Goal: Task Accomplishment & Management: Use online tool/utility

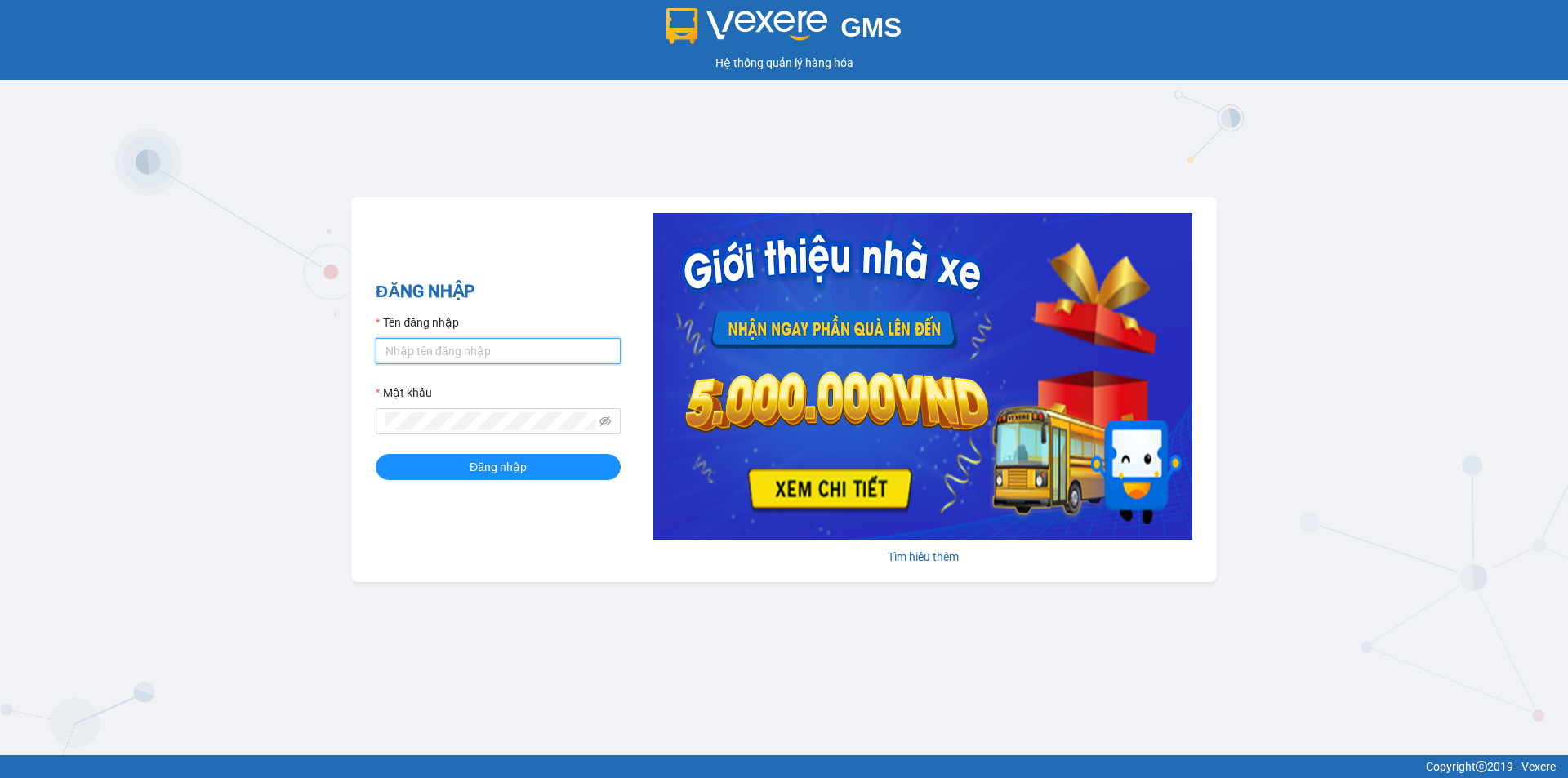
click at [436, 344] on input "Tên đăng nhập" at bounding box center [499, 351] width 245 height 26
type input "baotrung.namhailimo"
click at [376, 454] on button "Đăng nhập" at bounding box center [499, 467] width 245 height 26
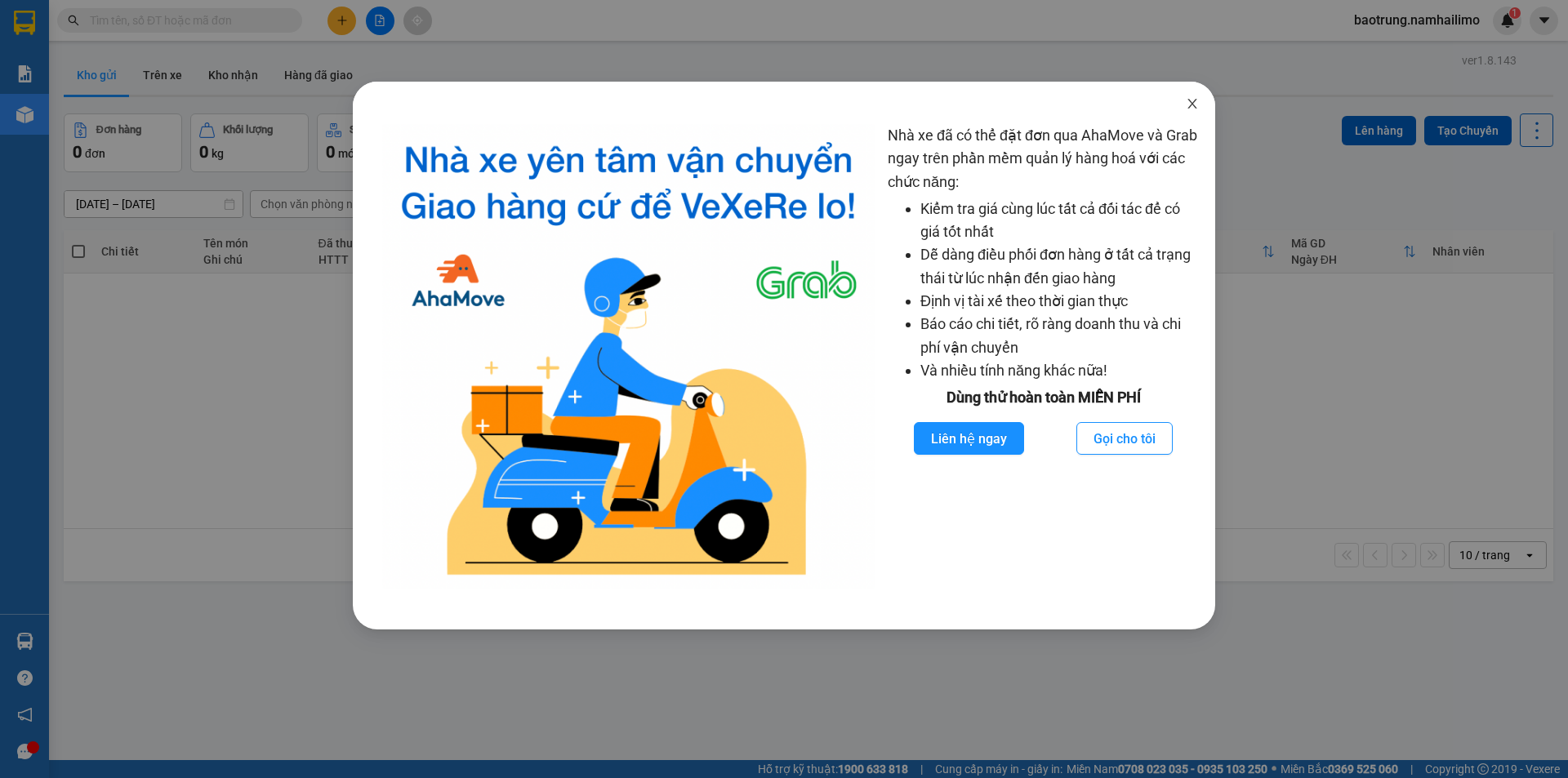
click at [1192, 103] on icon "close" at bounding box center [1192, 104] width 9 height 10
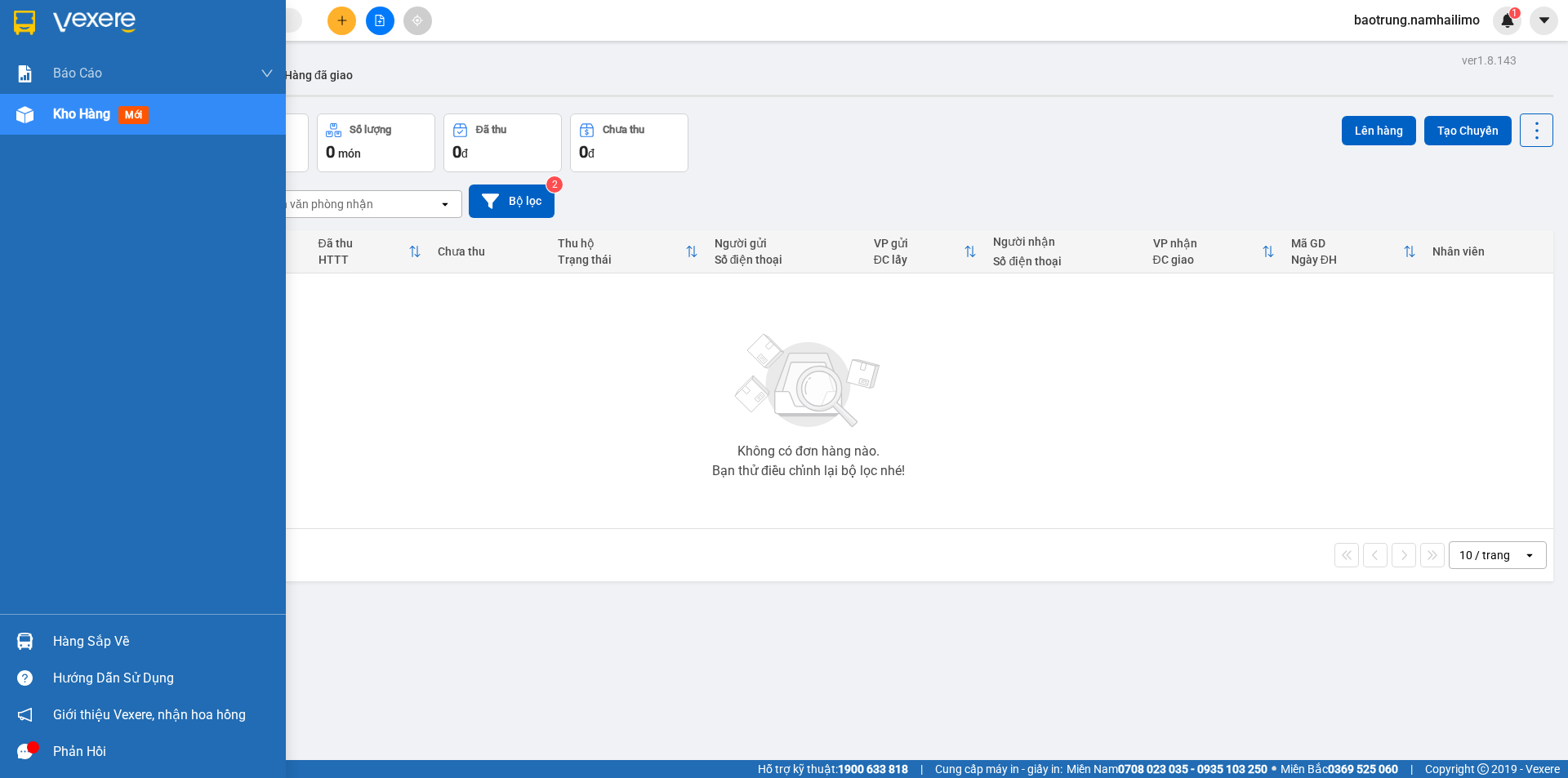
click at [97, 633] on div "Hàng sắp về" at bounding box center [163, 642] width 221 height 25
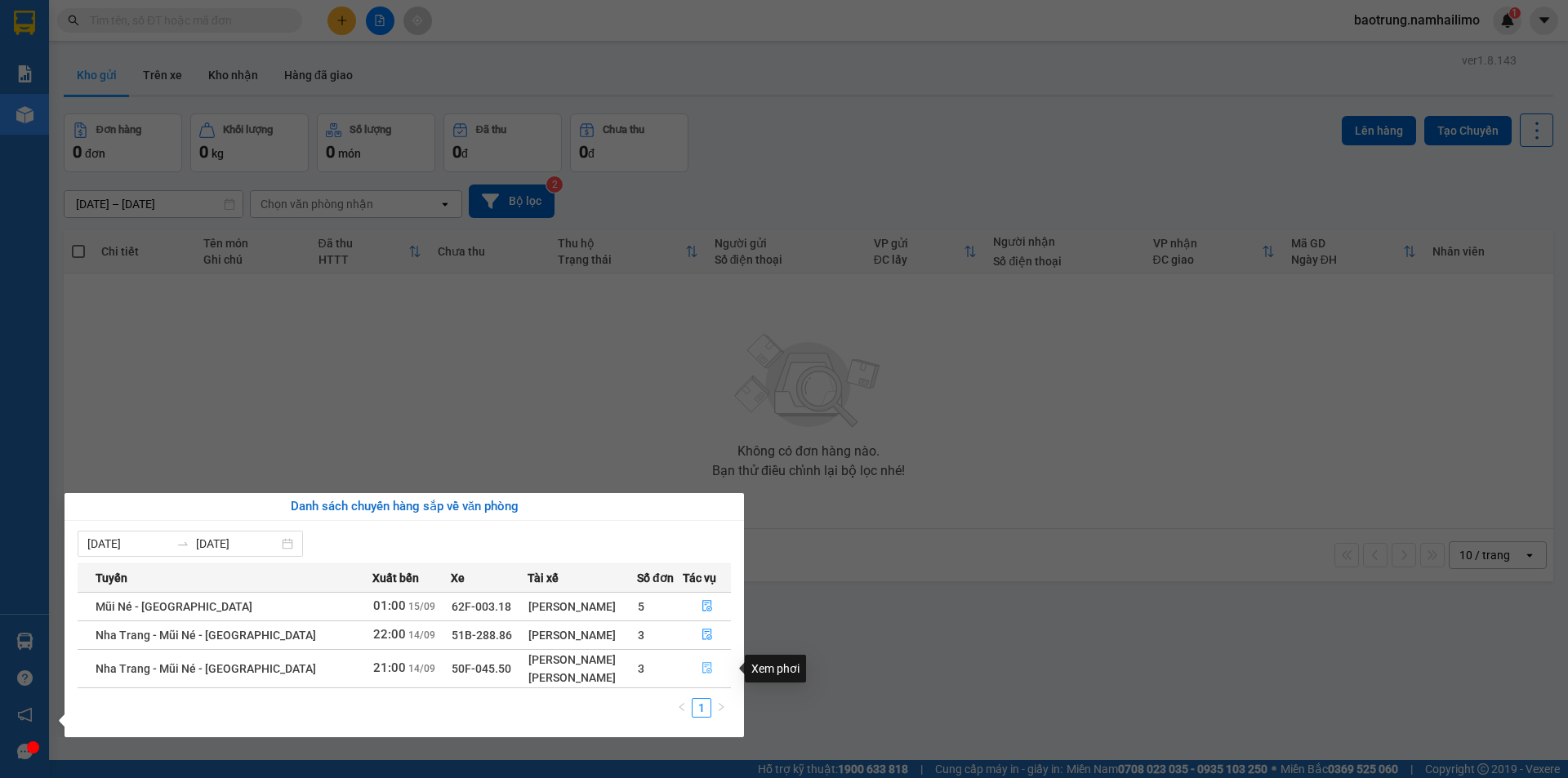
click at [705, 664] on icon "file-done" at bounding box center [706, 667] width 11 height 11
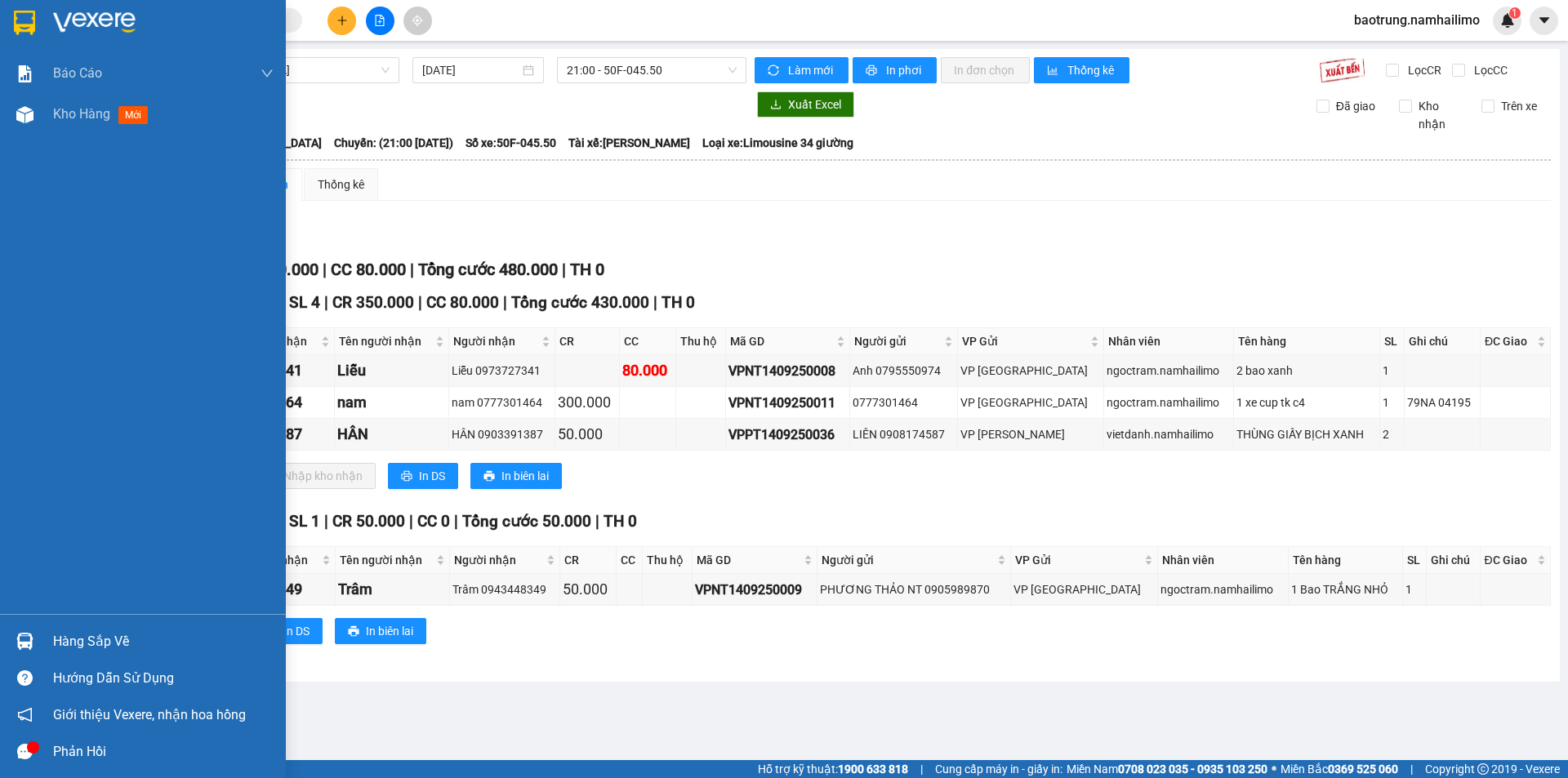
click at [96, 642] on div "Hàng sắp về" at bounding box center [163, 642] width 221 height 25
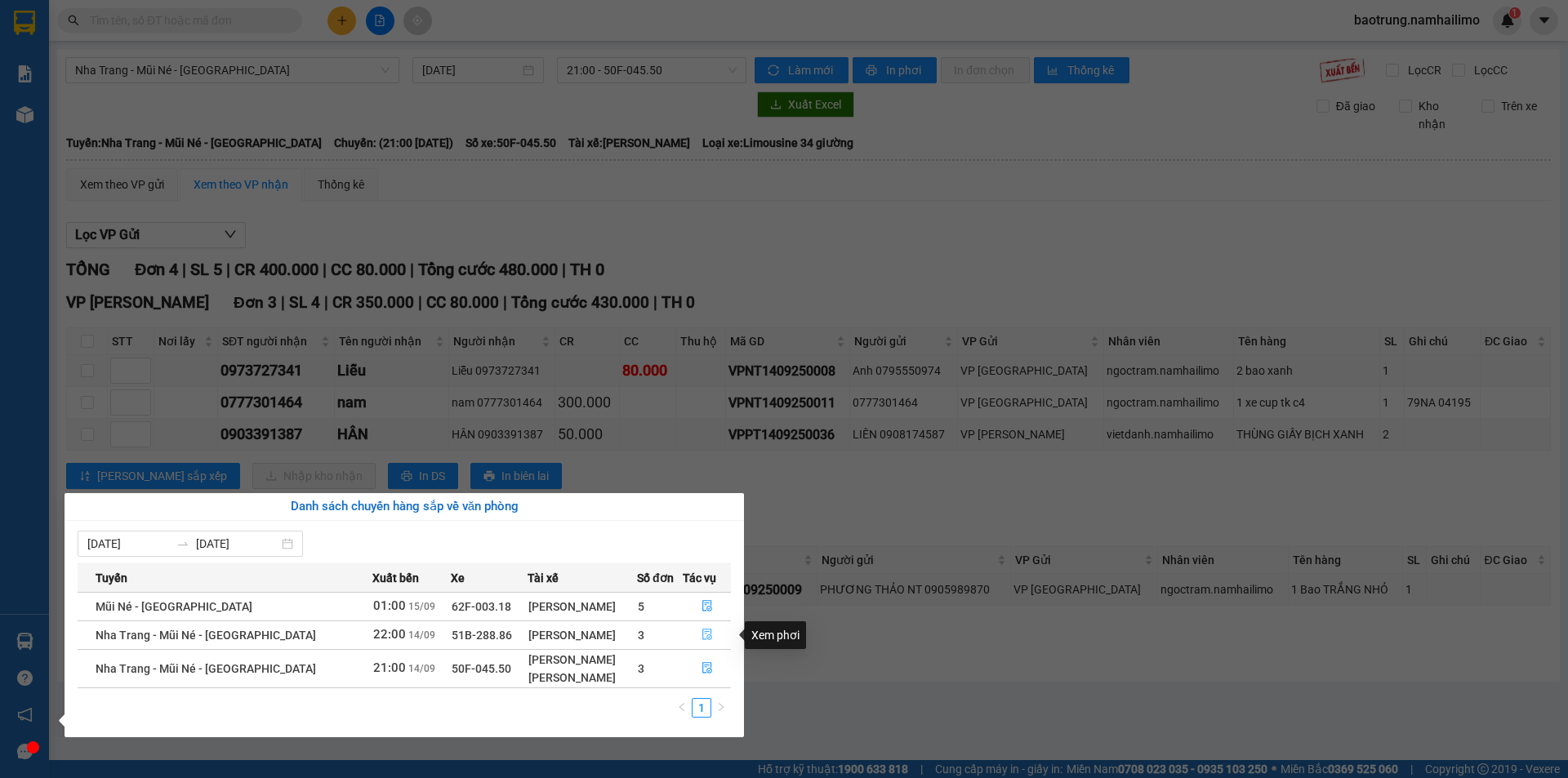
click at [710, 635] on icon "file-done" at bounding box center [706, 634] width 11 height 11
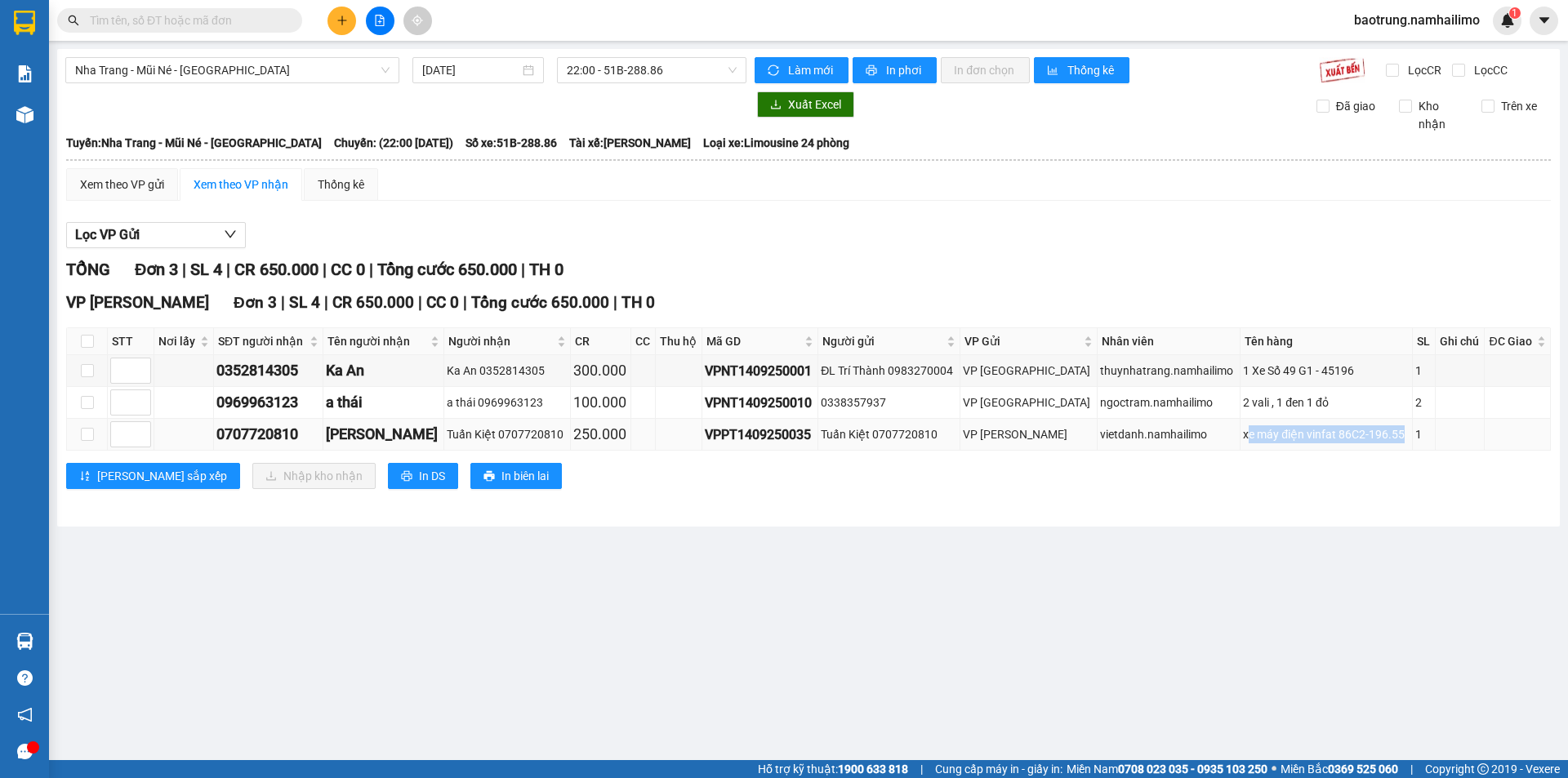
drag, startPoint x: 1392, startPoint y: 434, endPoint x: 1232, endPoint y: 441, distance: 160.2
click at [1243, 441] on div "xe máy điện vinfat 86C2-196.55" at bounding box center [1327, 434] width 167 height 18
click at [1321, 408] on div "2 vali , 1 đen 1 đỏ" at bounding box center [1327, 402] width 167 height 18
drag, startPoint x: 1329, startPoint y: 401, endPoint x: 1261, endPoint y: 398, distance: 68.1
click at [1261, 399] on div "2 vali , 1 đen 1 đỏ" at bounding box center [1327, 402] width 167 height 18
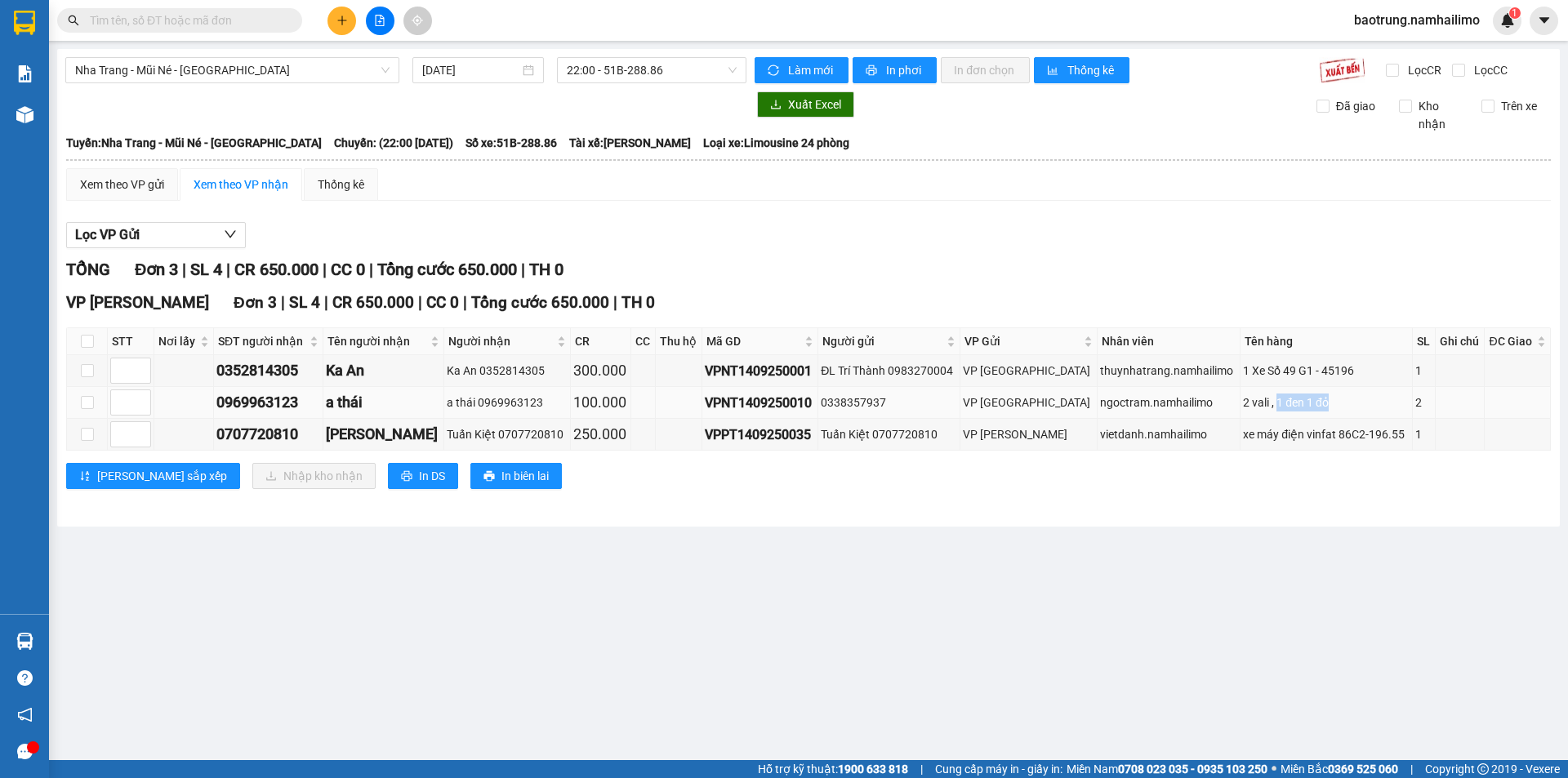
click at [1310, 393] on td "2 vali , 1 đen 1 đỏ" at bounding box center [1327, 402] width 172 height 32
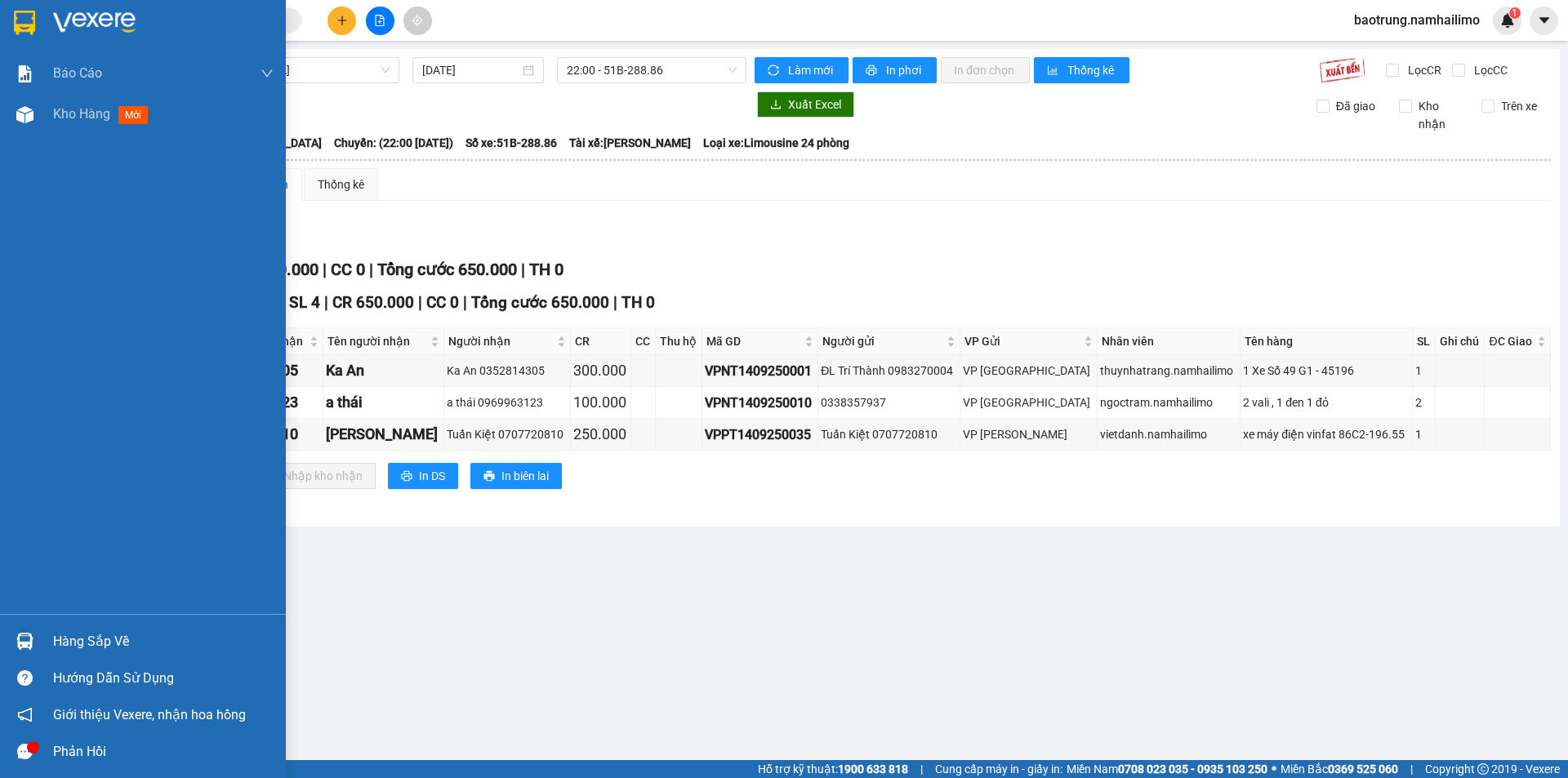
drag, startPoint x: 69, startPoint y: 633, endPoint x: 207, endPoint y: 631, distance: 138.0
click at [70, 633] on div "Hàng sắp về" at bounding box center [163, 642] width 221 height 25
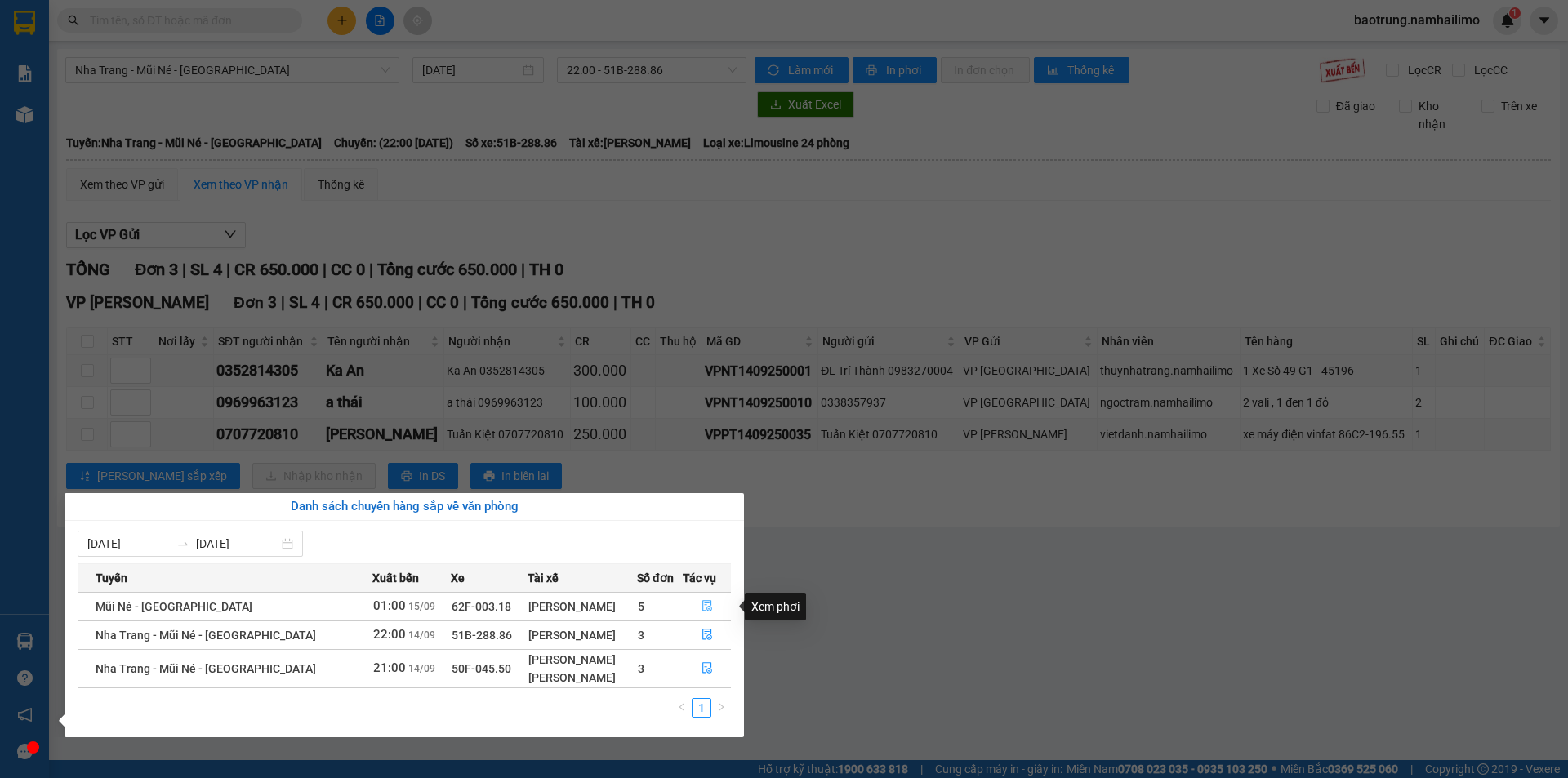
click at [712, 606] on button "button" at bounding box center [706, 607] width 47 height 26
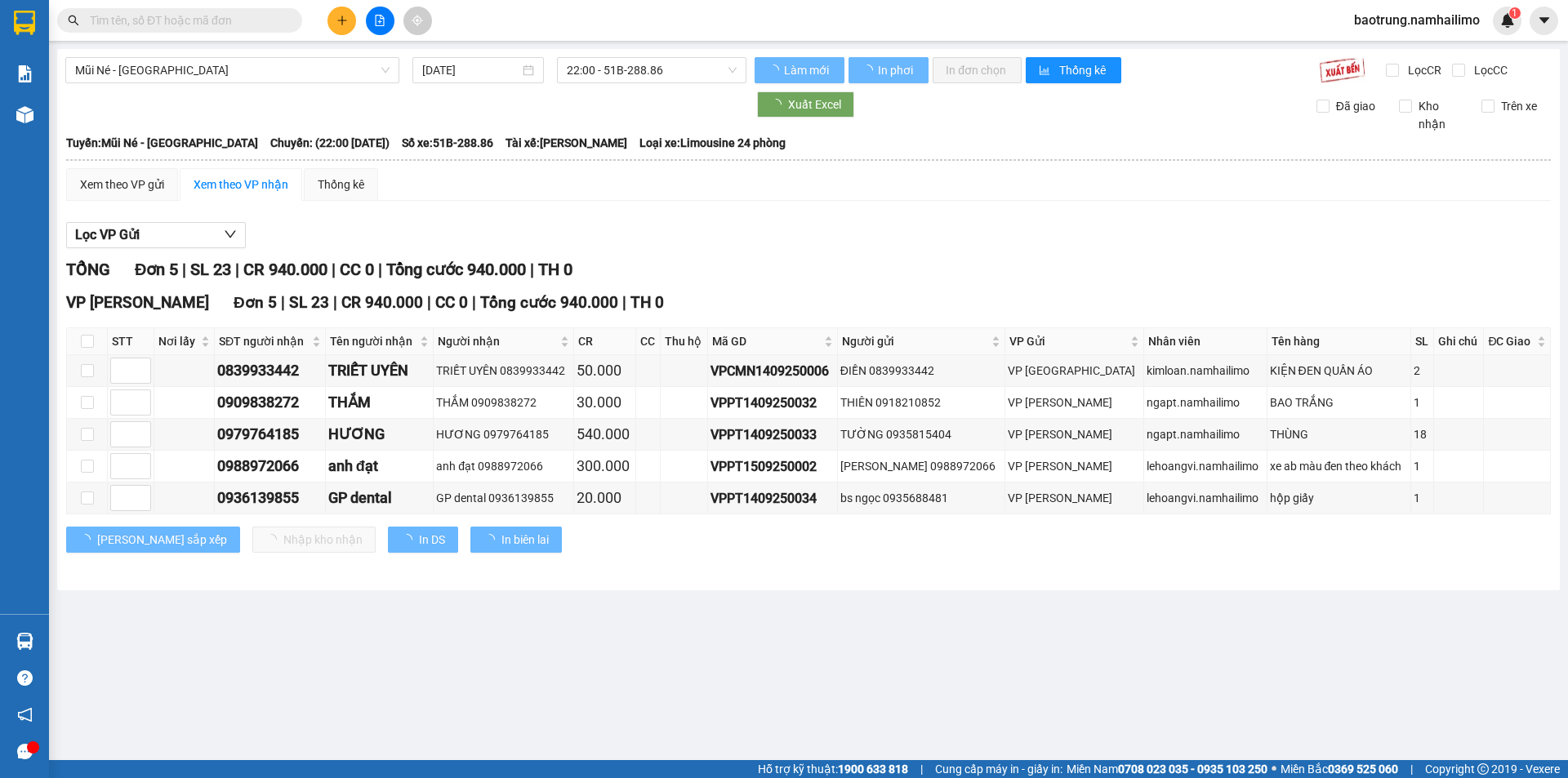
type input "[DATE]"
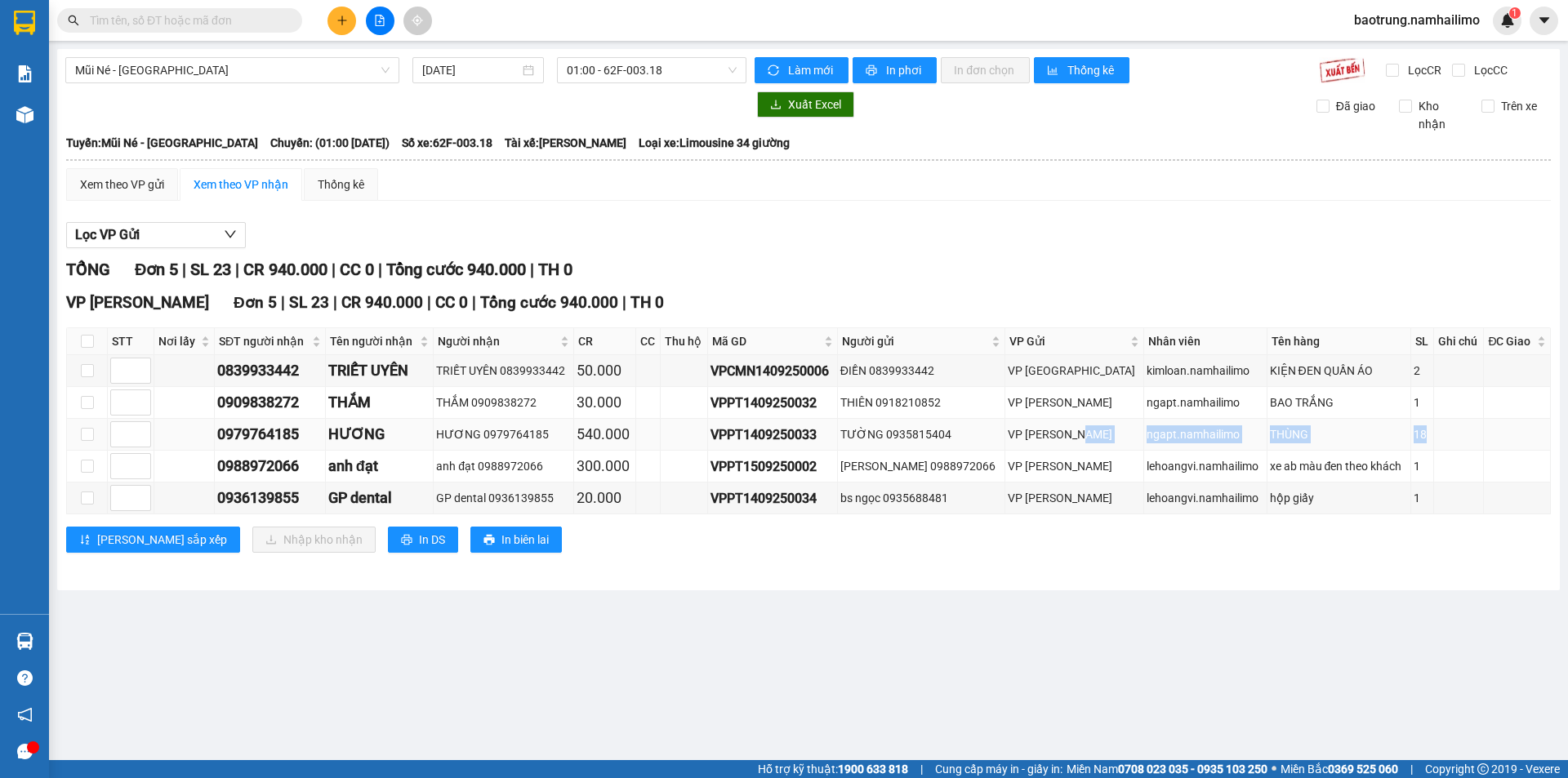
drag, startPoint x: 1385, startPoint y: 432, endPoint x: 1085, endPoint y: 432, distance: 300.0
click at [1085, 432] on tr "0979764185 HƯƠNG HƯƠNG 0979764185 540.000 VPPT1409250033 TƯỜNG 0935815404 VP [P…" at bounding box center [810, 435] width 1484 height 32
click at [1351, 430] on div "THÙNG" at bounding box center [1340, 434] width 138 height 18
click at [1417, 475] on div "1" at bounding box center [1422, 466] width 17 height 18
drag, startPoint x: 1417, startPoint y: 465, endPoint x: 1210, endPoint y: 475, distance: 207.2
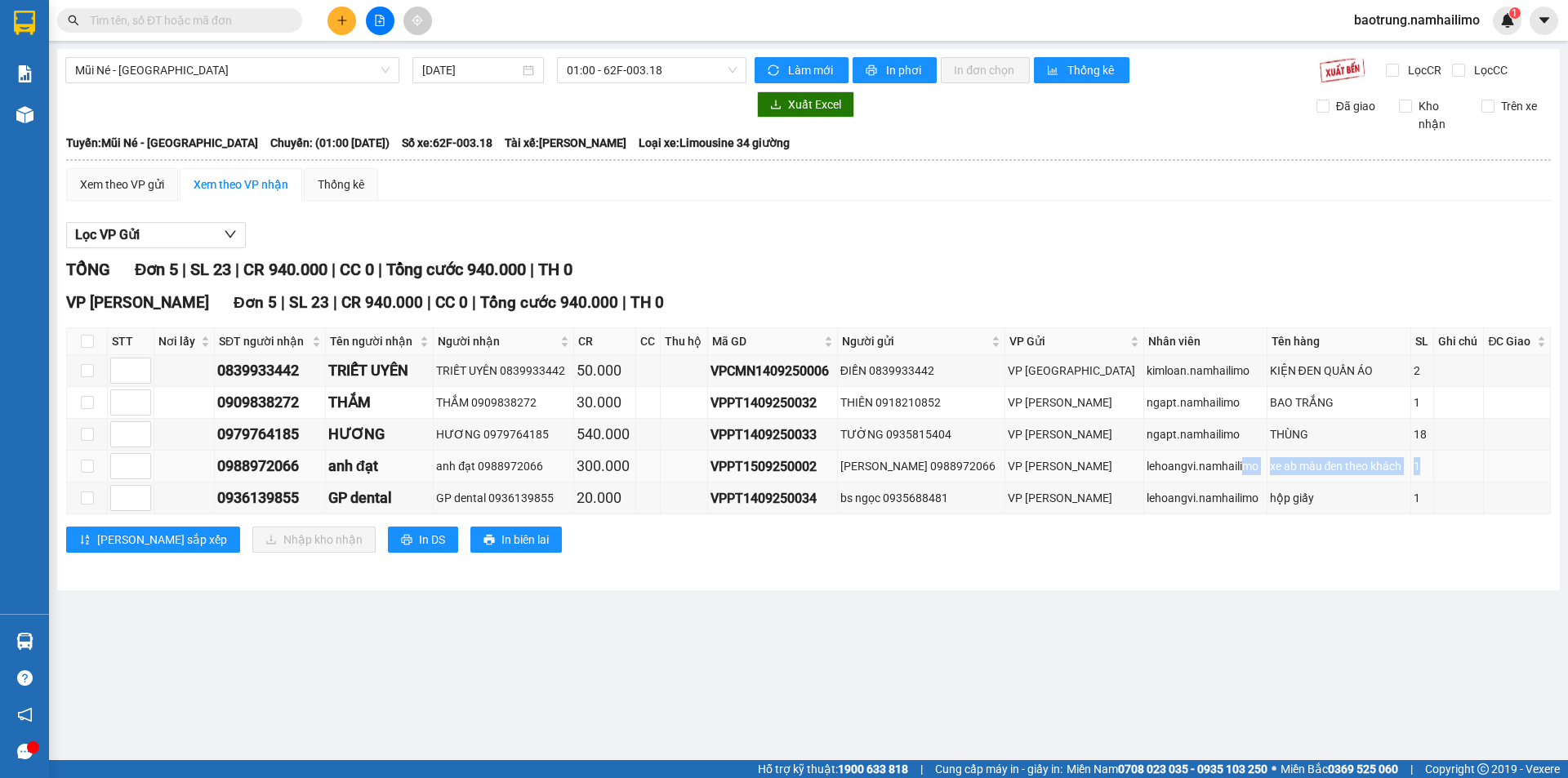
click at [1210, 475] on tr "0988972066 anh đạt anh đạt 0988972066 300.000 VPPT1509250002 Anh Đạt 0988972066…" at bounding box center [810, 466] width 1484 height 32
click at [1300, 475] on div "xe ab màu đen theo khách" at bounding box center [1340, 466] width 138 height 18
drag, startPoint x: 1416, startPoint y: 495, endPoint x: 1255, endPoint y: 508, distance: 161.5
click at [1255, 508] on tr "0936139855 GP dental GP dental 0936139855 20.000 VPPT1409250034 bs ngọc 0935688…" at bounding box center [810, 498] width 1484 height 32
click at [1268, 508] on td "hộp giấy" at bounding box center [1340, 498] width 144 height 32
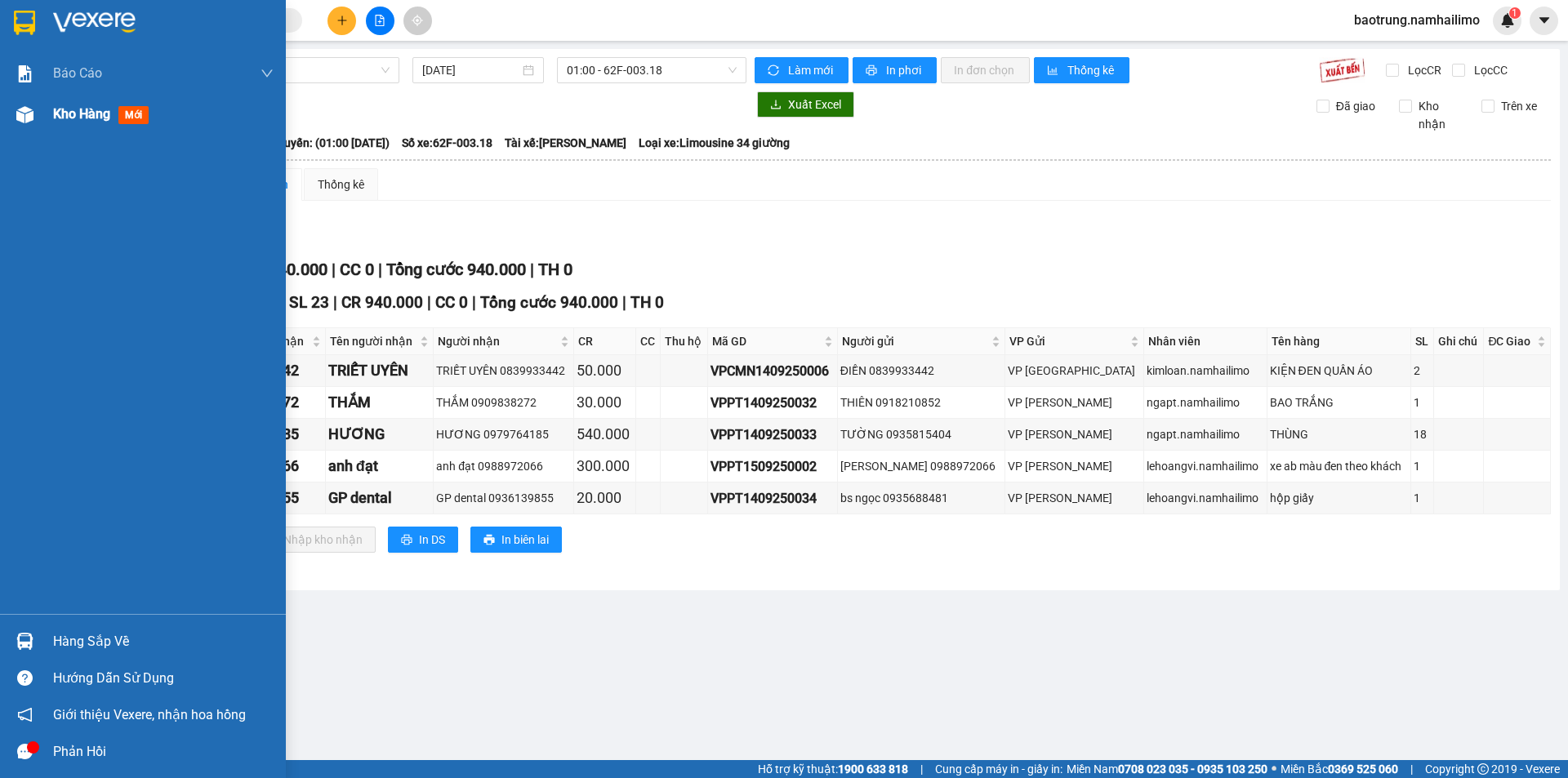
drag, startPoint x: 73, startPoint y: 116, endPoint x: 98, endPoint y: 323, distance: 208.5
click at [73, 117] on span "Kho hàng" at bounding box center [81, 114] width 57 height 15
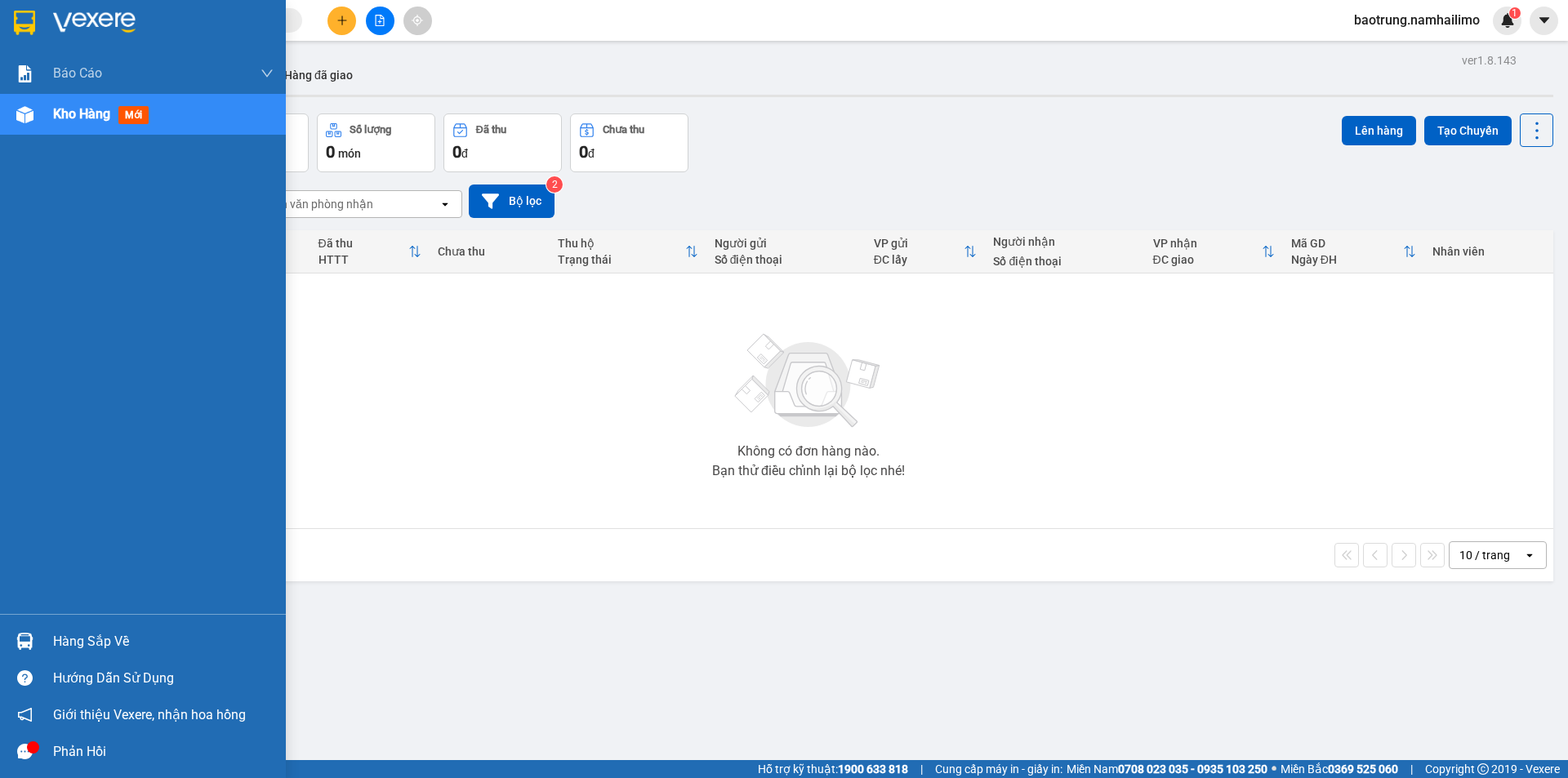
click at [53, 643] on div "Hàng sắp về" at bounding box center [163, 642] width 221 height 25
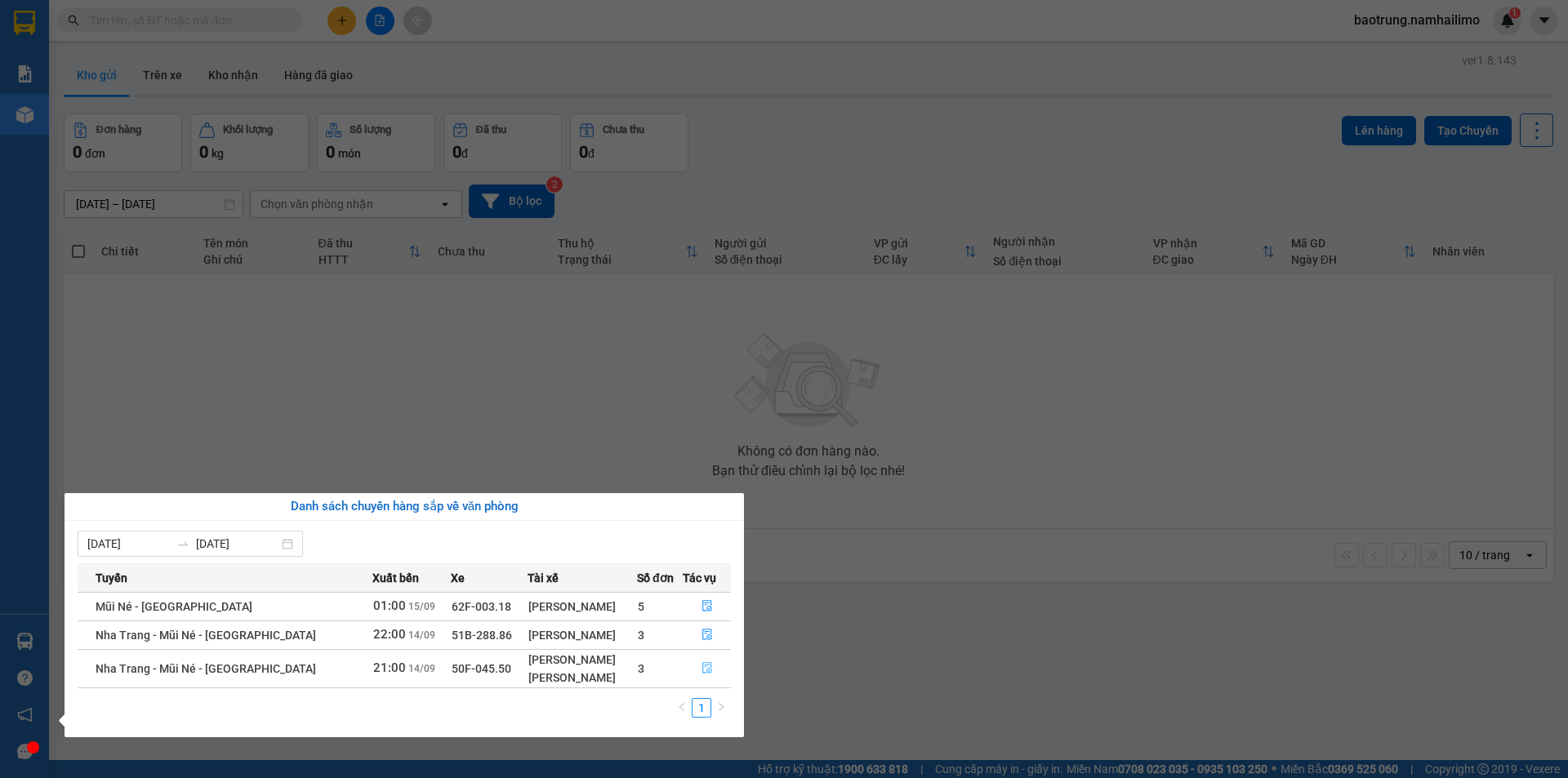
drag, startPoint x: 705, startPoint y: 665, endPoint x: 689, endPoint y: 704, distance: 42.2
click at [705, 664] on icon "file-done" at bounding box center [706, 667] width 11 height 11
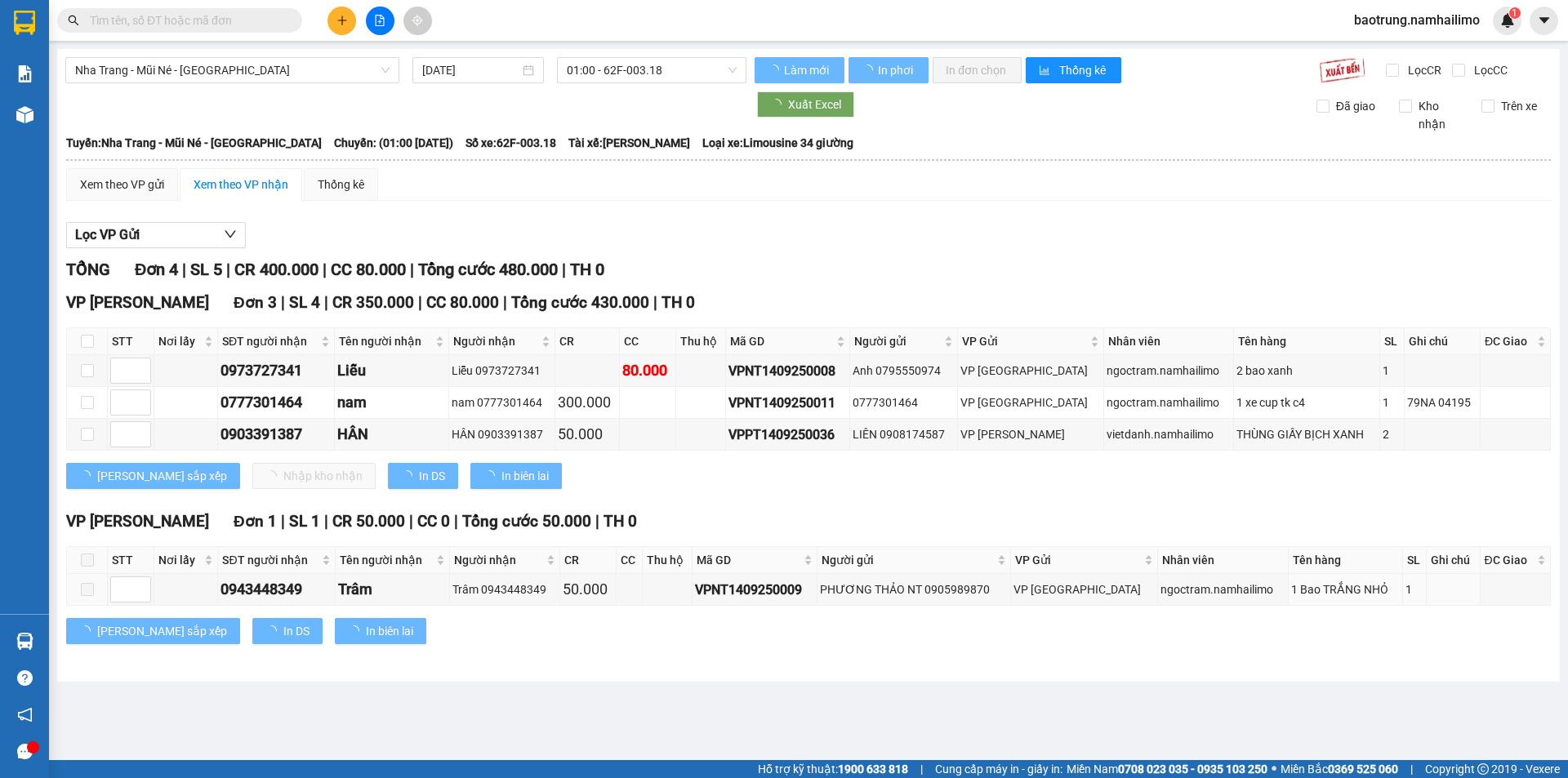
type input "[DATE]"
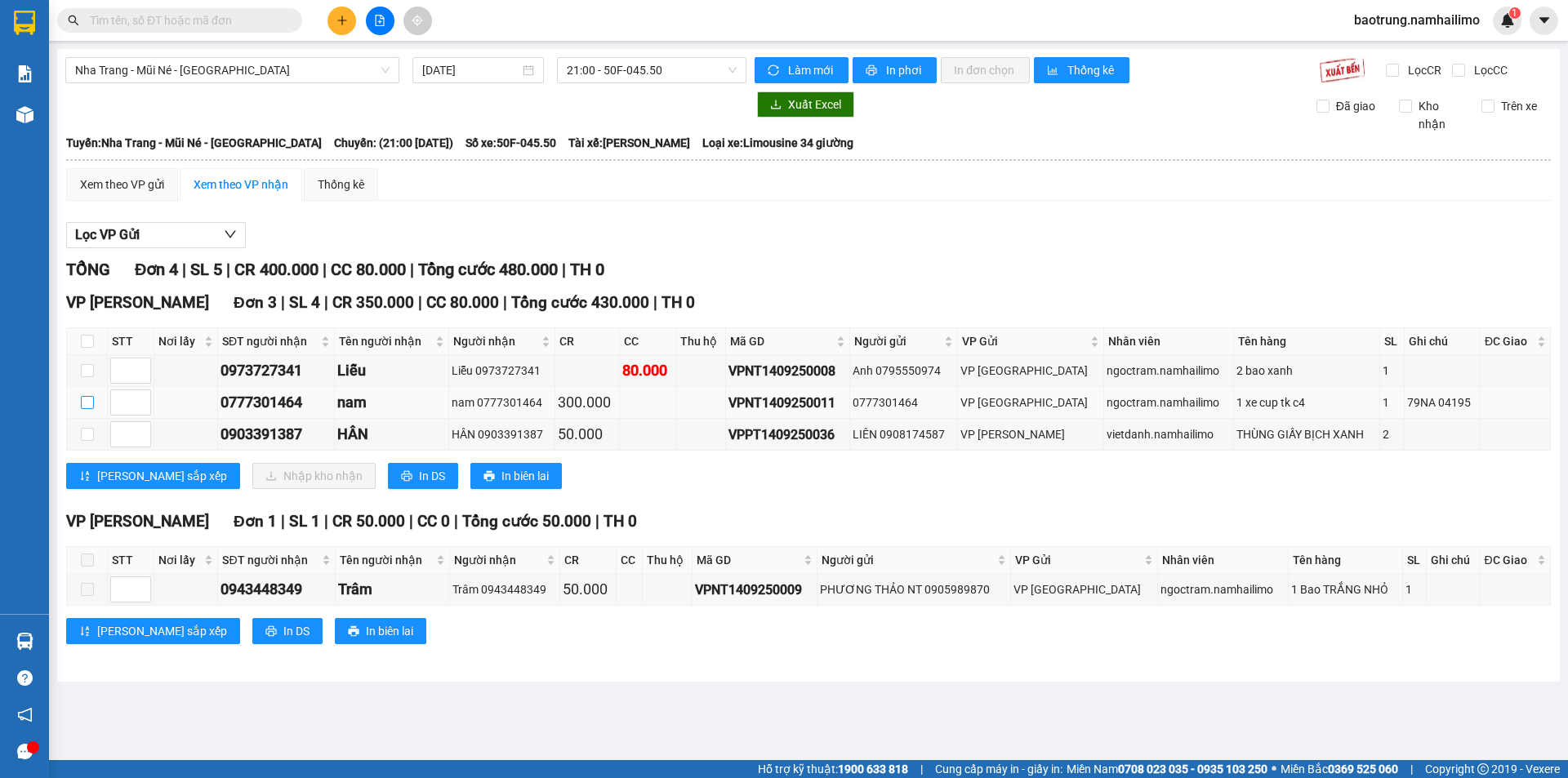
click at [89, 398] on input "checkbox" at bounding box center [87, 402] width 13 height 13
checkbox input "true"
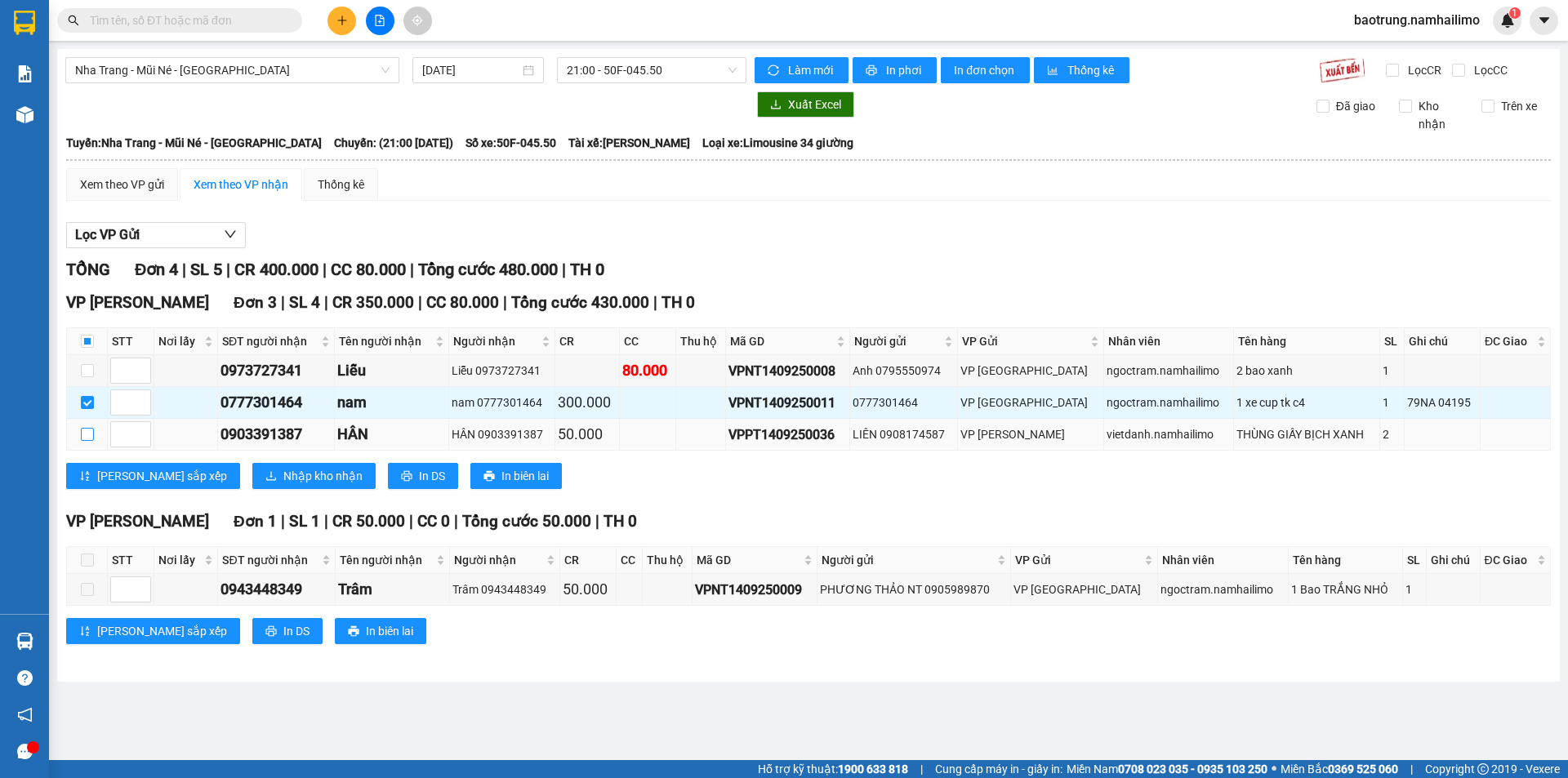
click at [92, 426] on label at bounding box center [87, 434] width 13 height 18
click at [92, 428] on input "checkbox" at bounding box center [87, 434] width 13 height 13
checkbox input "true"
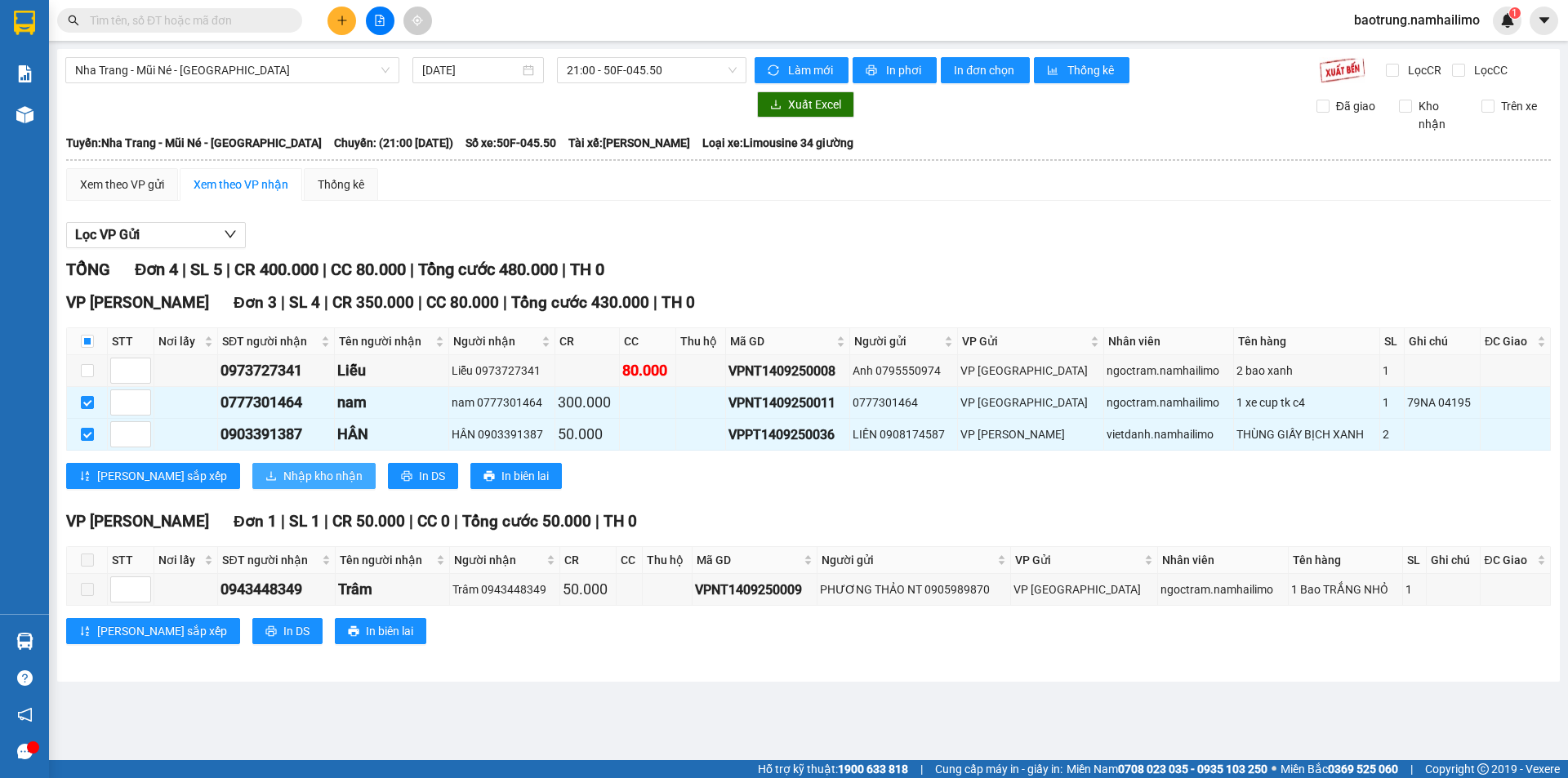
click at [284, 473] on span "Nhập kho nhận" at bounding box center [323, 475] width 79 height 18
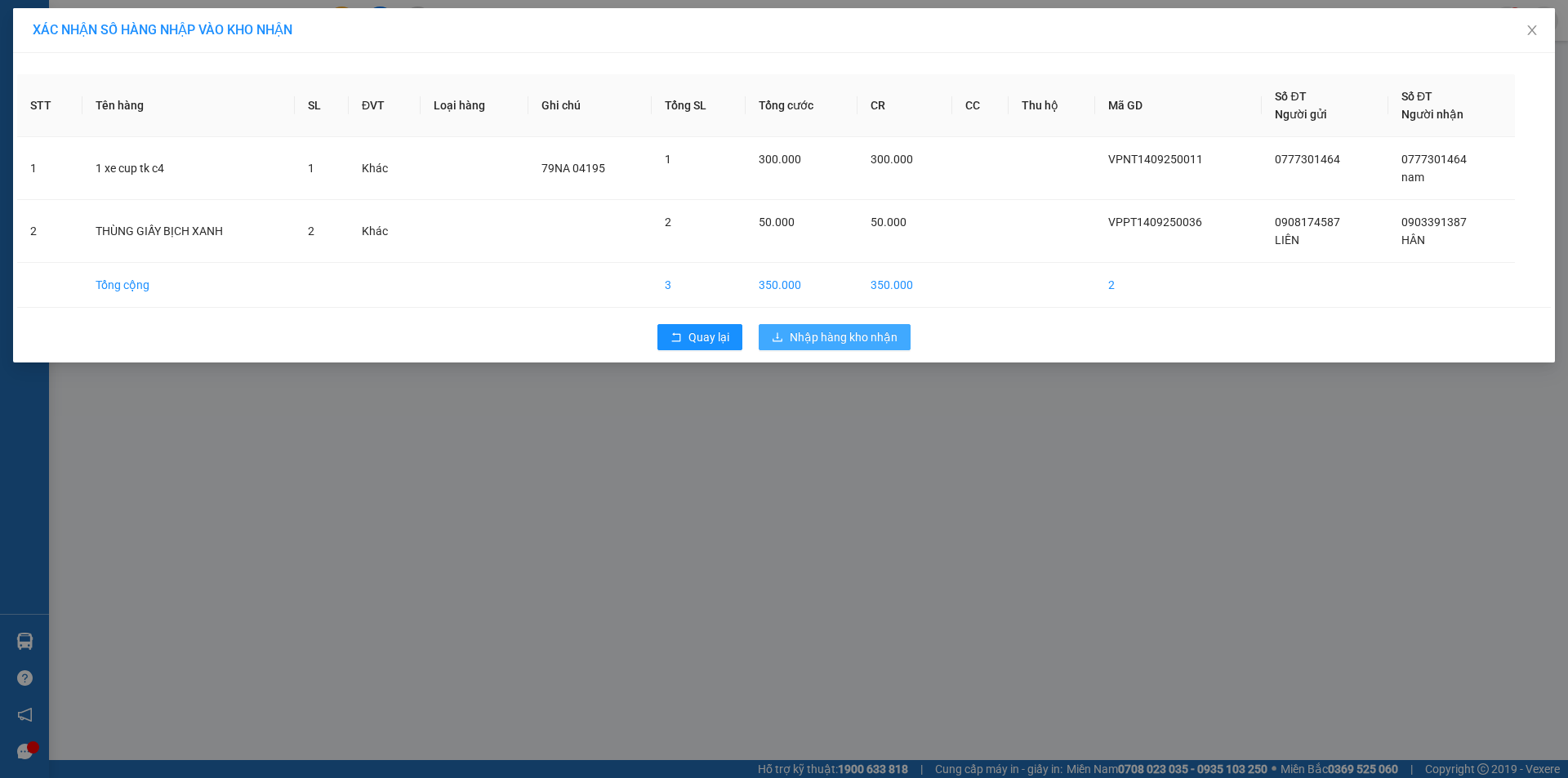
click at [803, 339] on span "Nhập hàng kho nhận" at bounding box center [844, 337] width 108 height 18
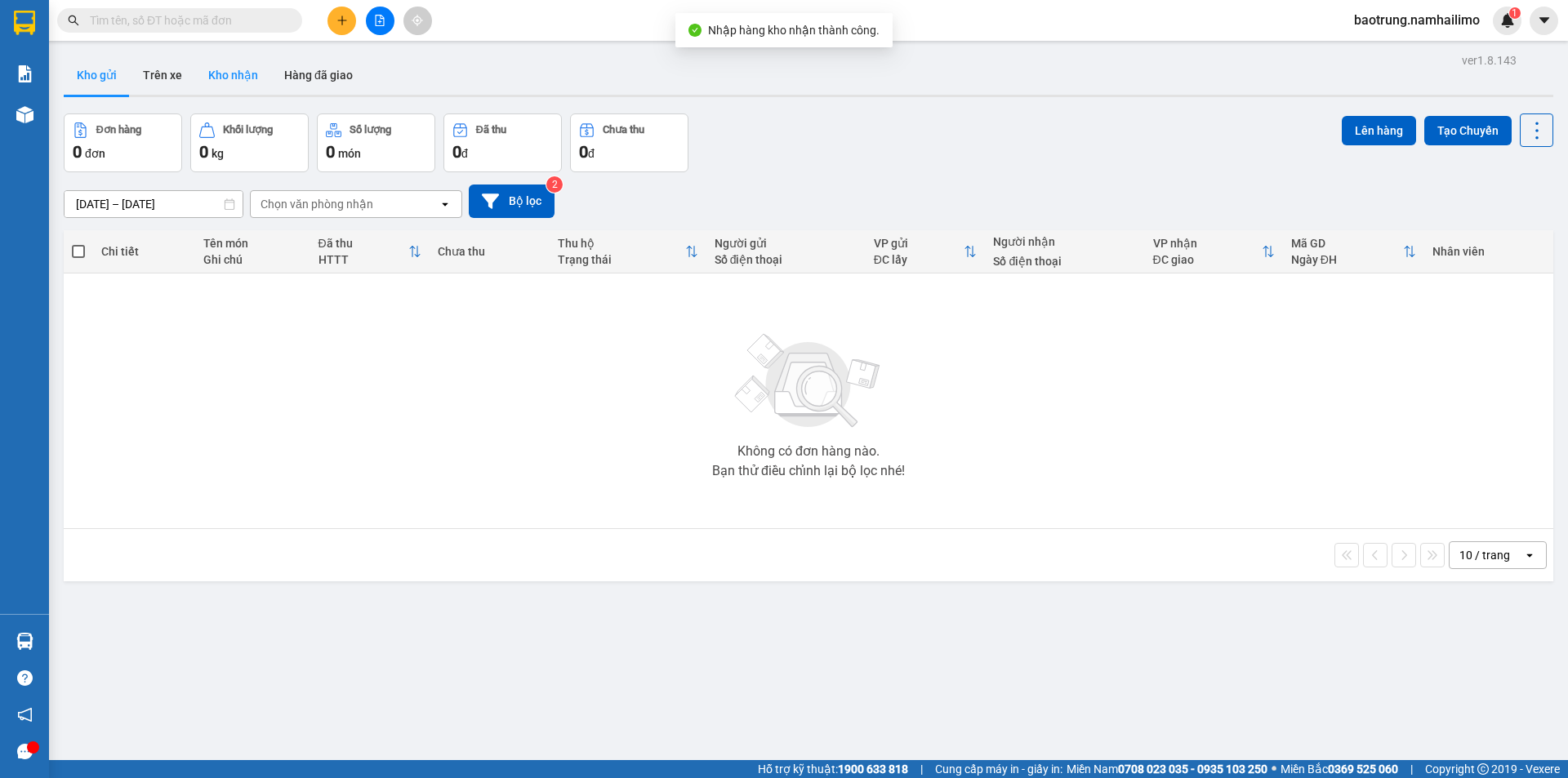
drag, startPoint x: 245, startPoint y: 69, endPoint x: 275, endPoint y: 78, distance: 31.3
click at [245, 69] on button "Kho nhận" at bounding box center [233, 75] width 76 height 39
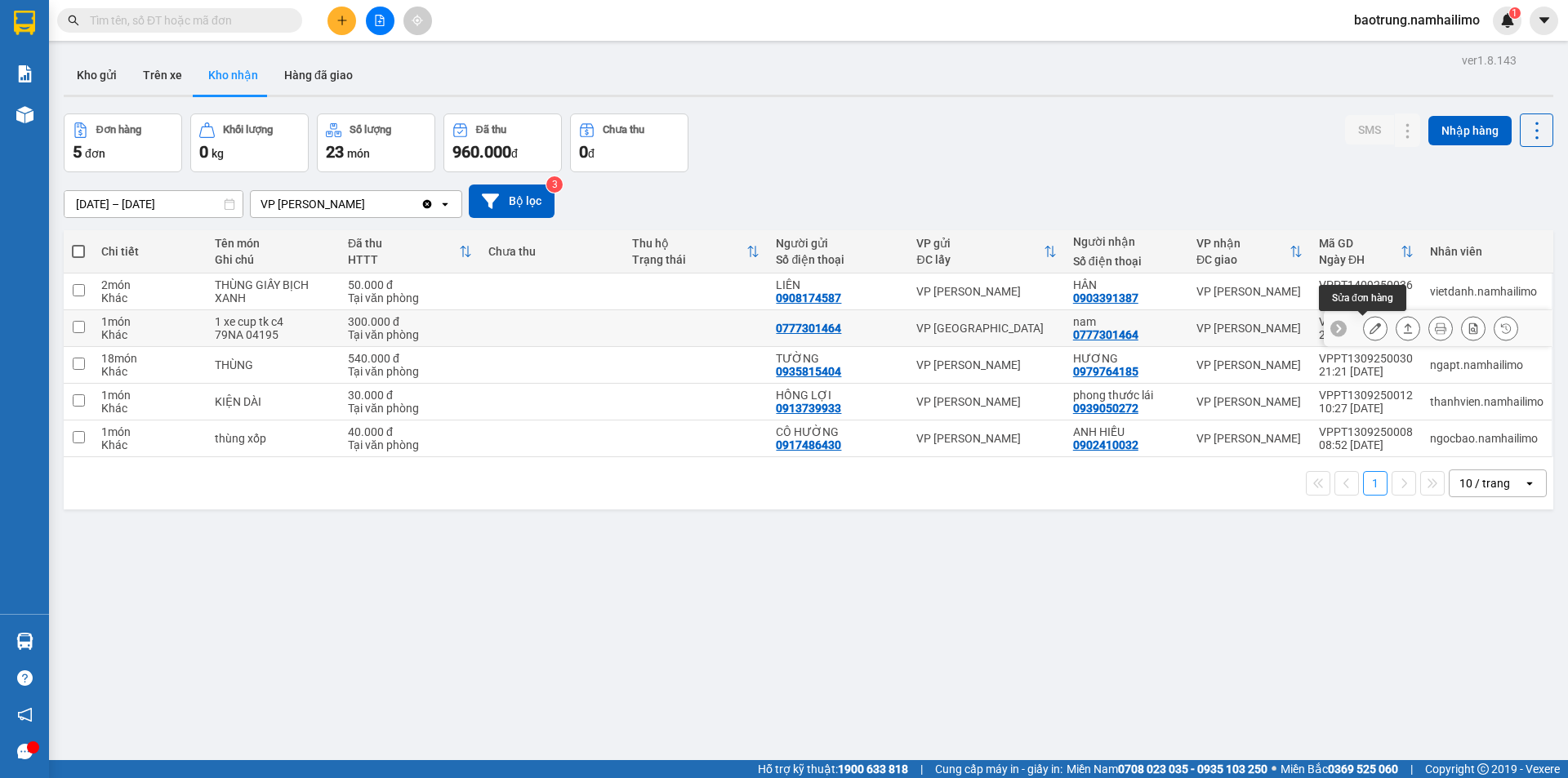
click at [1369, 329] on icon at bounding box center [1375, 328] width 11 height 11
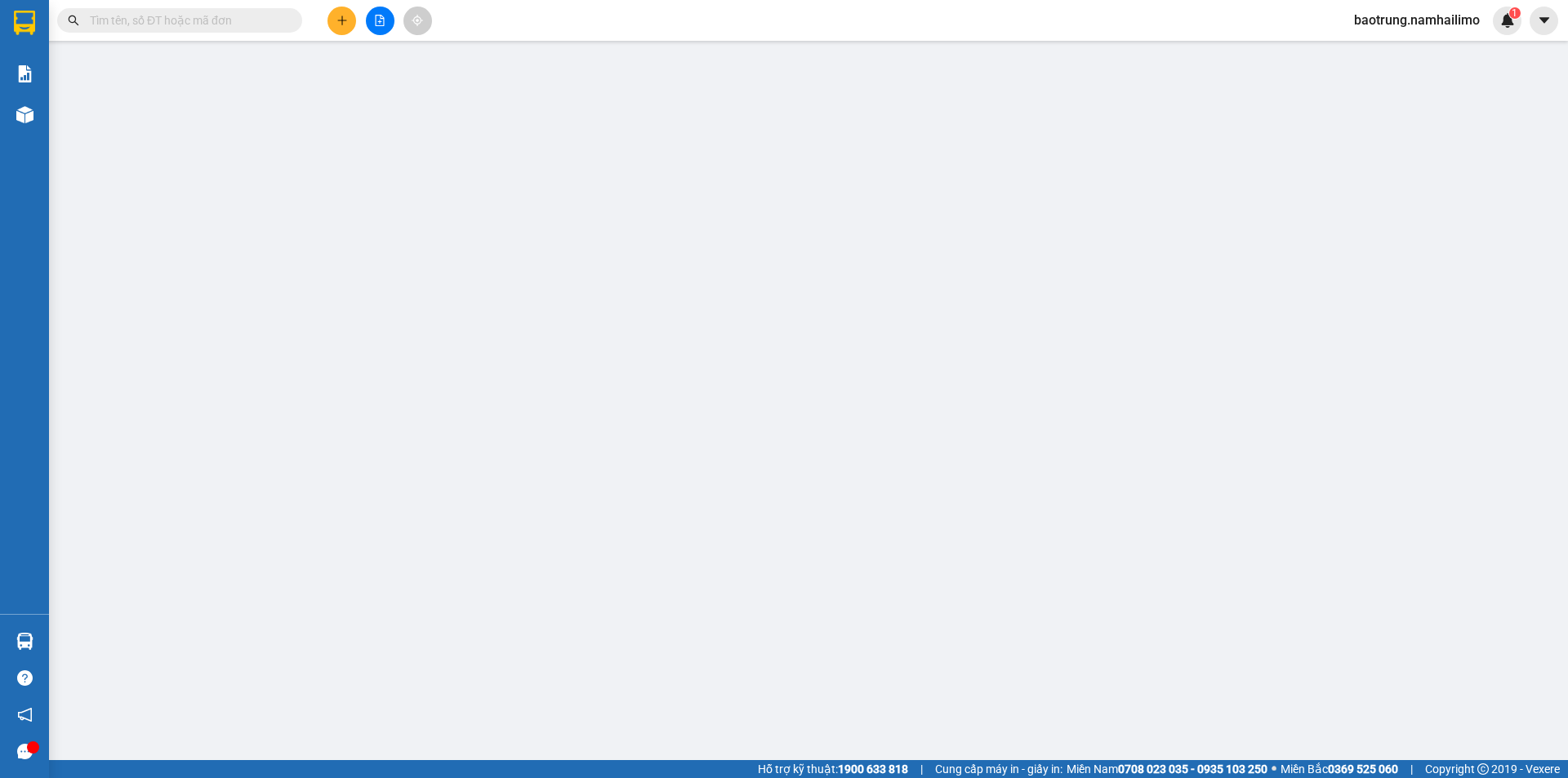
type input "0777301464"
type input "nam"
type input "300.000"
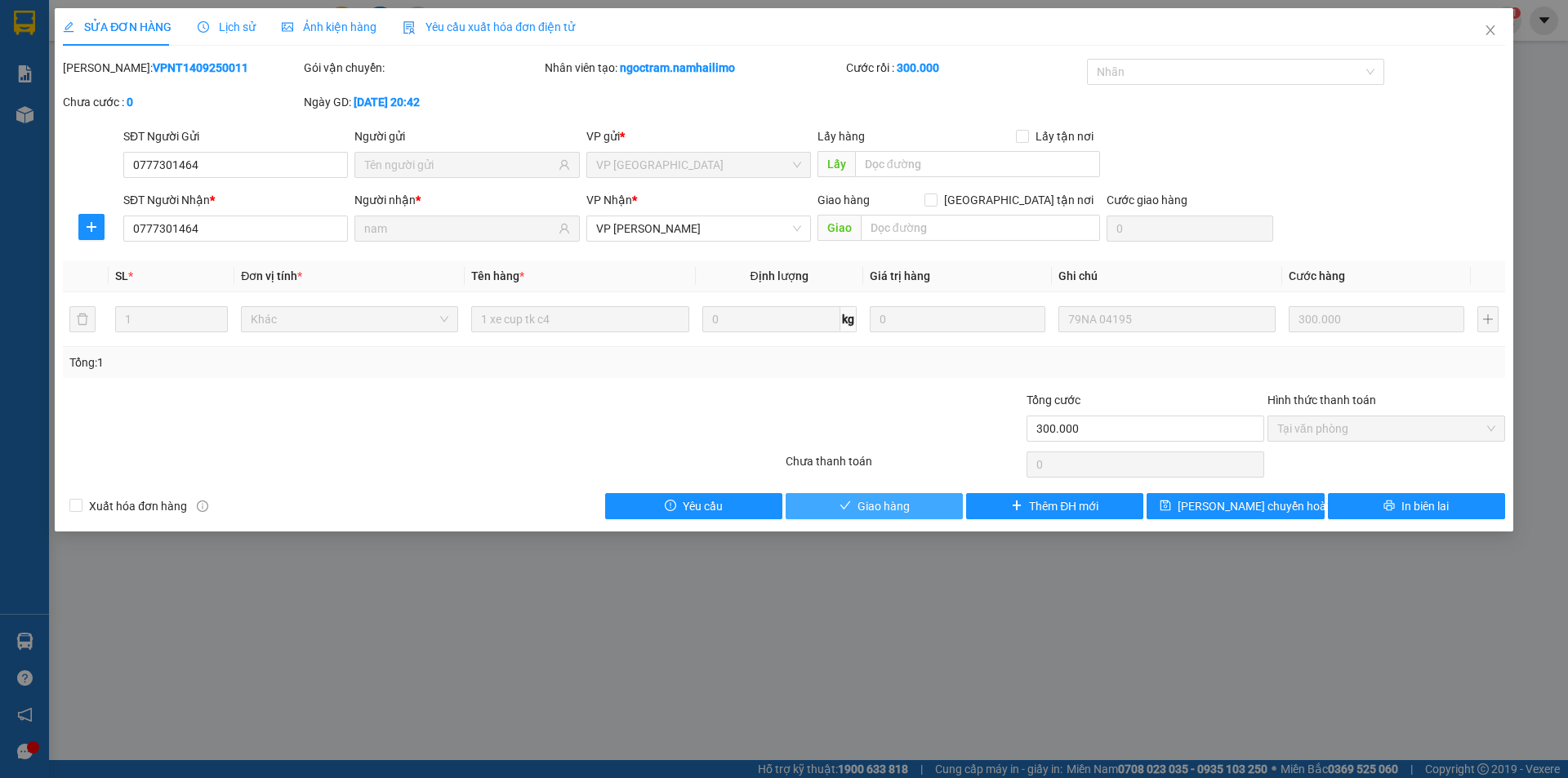
click at [877, 510] on span "Giao hàng" at bounding box center [883, 506] width 52 height 18
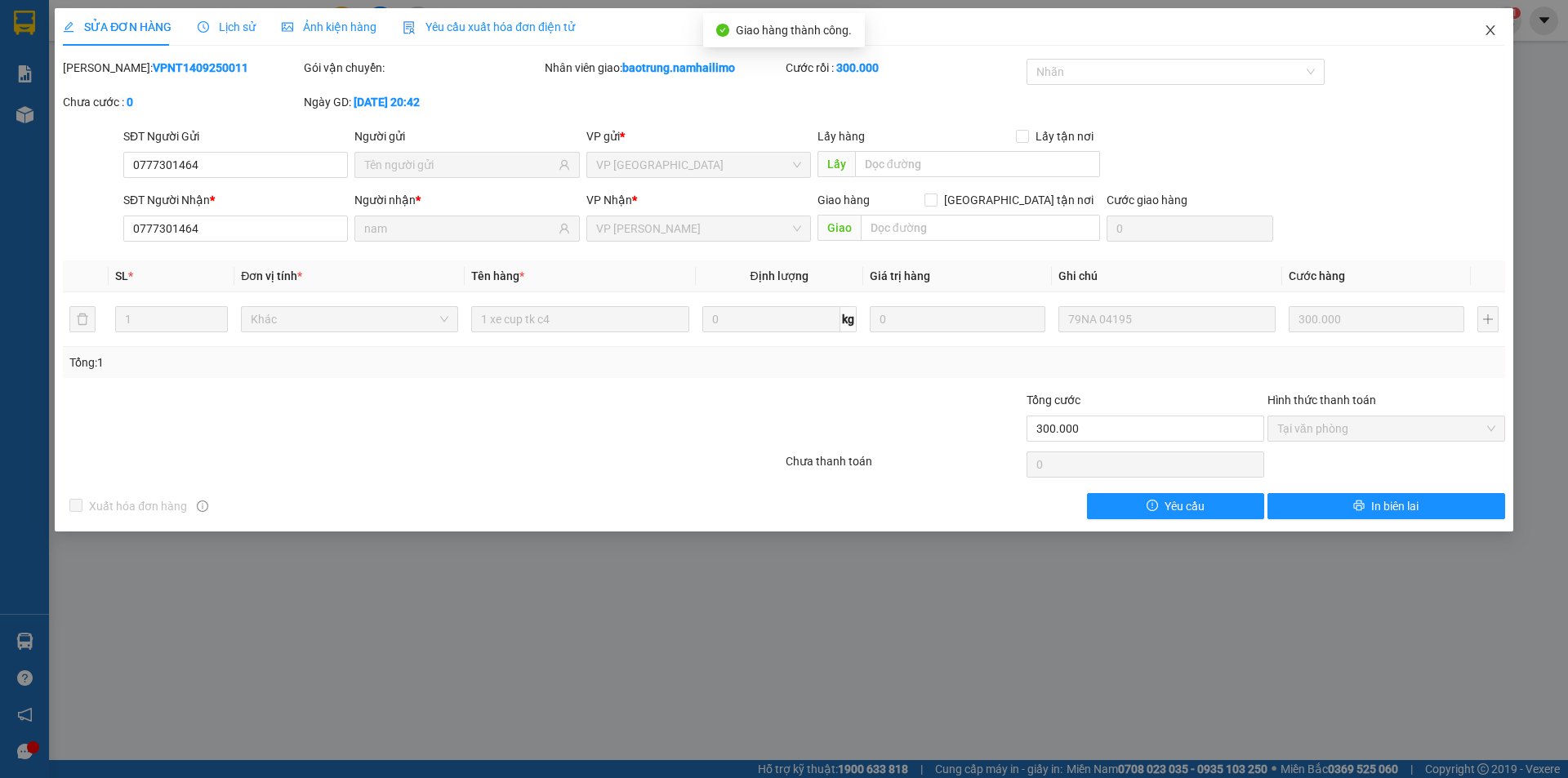
click at [1483, 27] on span "Close" at bounding box center [1491, 32] width 46 height 46
